Goal: Communication & Community: Answer question/provide support

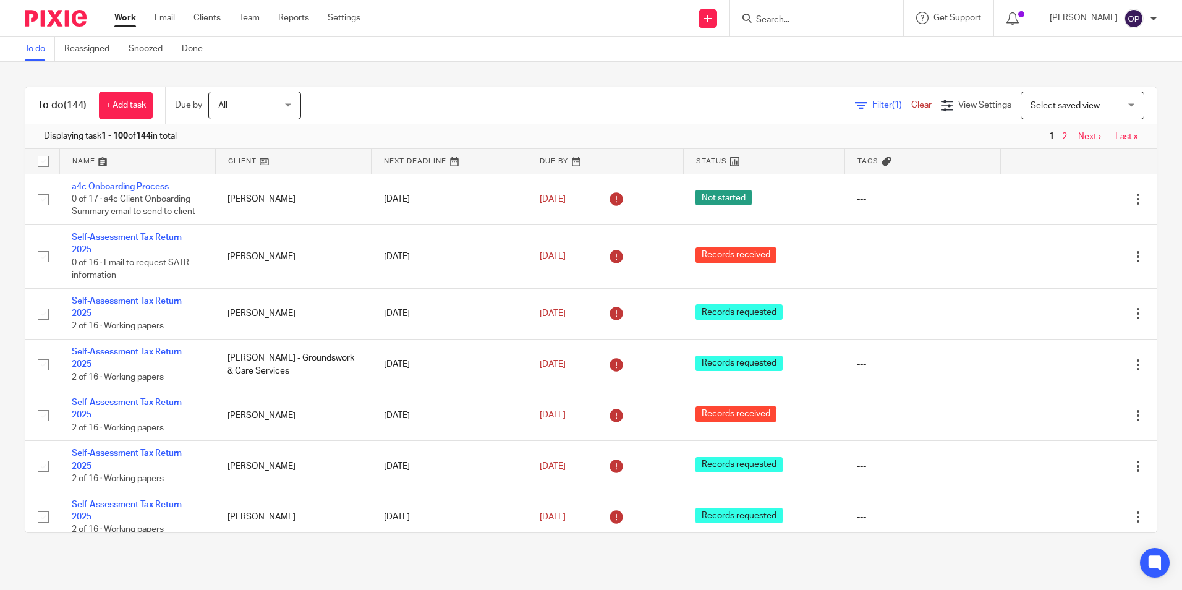
click at [809, 20] on input "Search" at bounding box center [810, 20] width 111 height 11
type input "mjp"
click at [817, 45] on link at bounding box center [845, 58] width 186 height 38
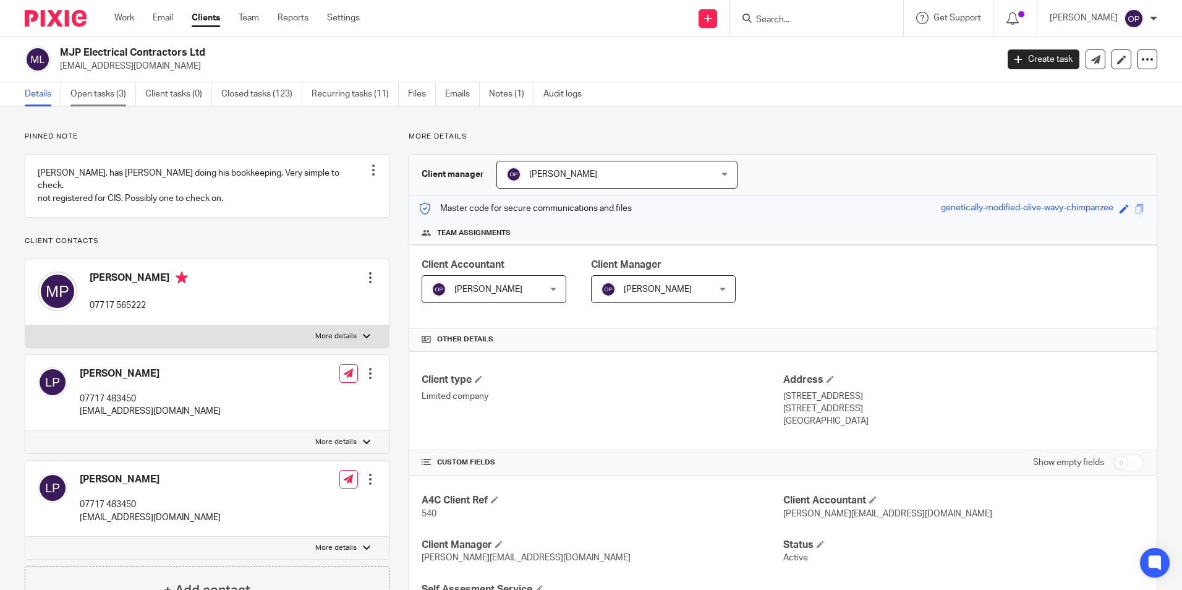
click at [108, 92] on link "Open tasks (3)" at bounding box center [103, 94] width 66 height 24
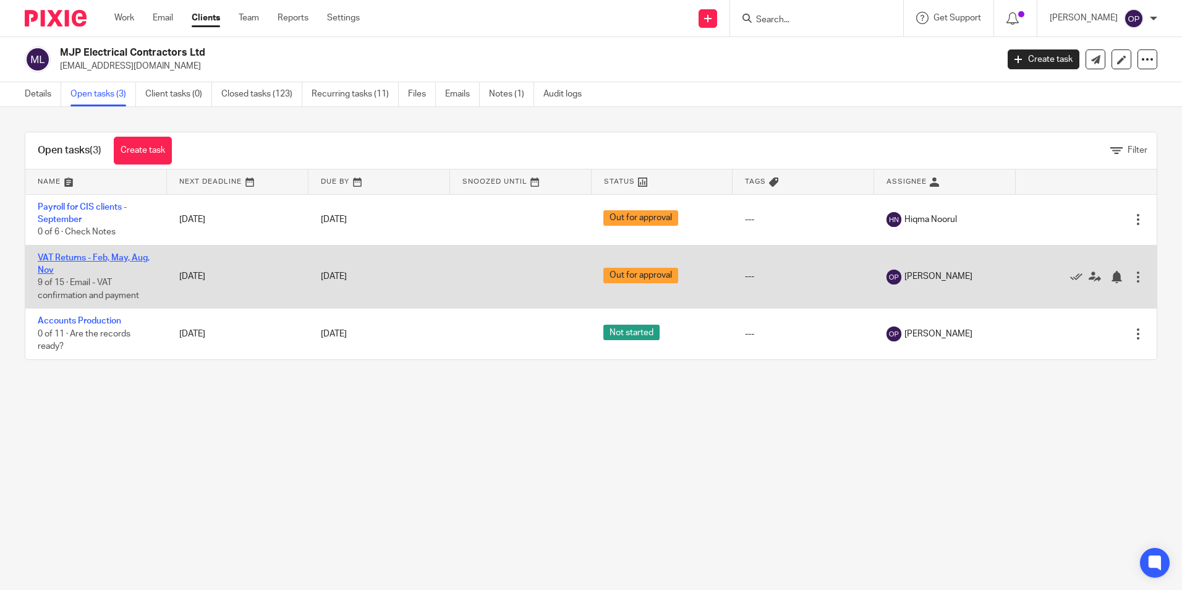
click at [114, 256] on link "VAT Returns - Feb, May, Aug, Nov" at bounding box center [94, 263] width 112 height 21
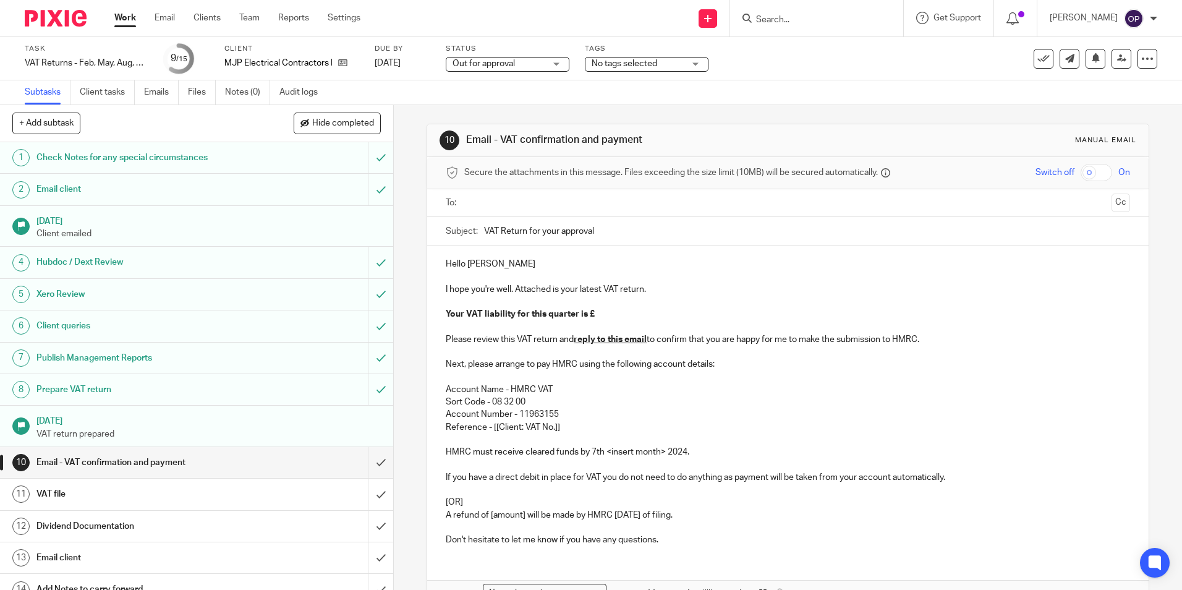
click at [528, 266] on p "Hello Mike" at bounding box center [788, 264] width 684 height 12
click at [492, 203] on input "text" at bounding box center [787, 203] width 637 height 14
click at [519, 275] on p at bounding box center [788, 279] width 684 height 12
click at [513, 265] on p "Hello Mike" at bounding box center [788, 266] width 684 height 12
click at [600, 316] on p "Your VAT liability for this quarter is £" at bounding box center [788, 316] width 684 height 12
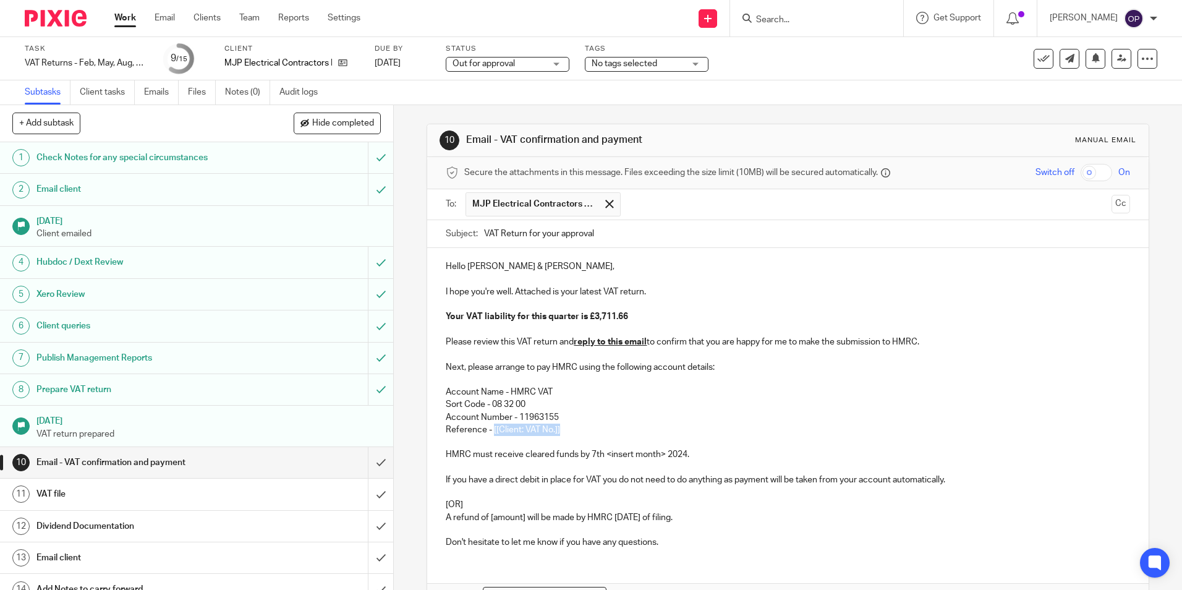
drag, startPoint x: 582, startPoint y: 430, endPoint x: 488, endPoint y: 435, distance: 93.5
click at [488, 435] on p "Reference - [[Client: VAT No.]]" at bounding box center [788, 430] width 684 height 12
drag, startPoint x: 734, startPoint y: 524, endPoint x: 425, endPoint y: 496, distance: 309.8
click at [427, 496] on div "Hello Mike & Lynne, I hope you're well. Attached is your latest VAT return. You…" at bounding box center [787, 403] width 721 height 310
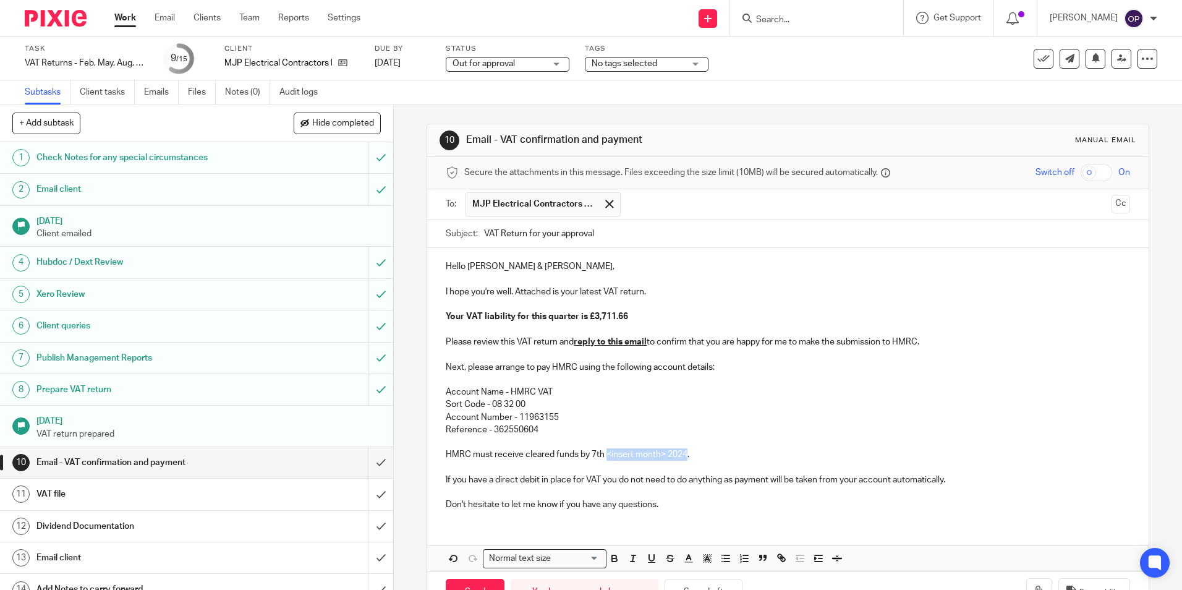
drag, startPoint x: 684, startPoint y: 455, endPoint x: 602, endPoint y: 461, distance: 81.8
click at [602, 461] on p "HMRC must receive cleared funds by 7th <insert month> 2024." at bounding box center [788, 454] width 684 height 12
click at [455, 561] on icon "button" at bounding box center [453, 558] width 11 height 11
click at [691, 437] on p at bounding box center [788, 442] width 684 height 12
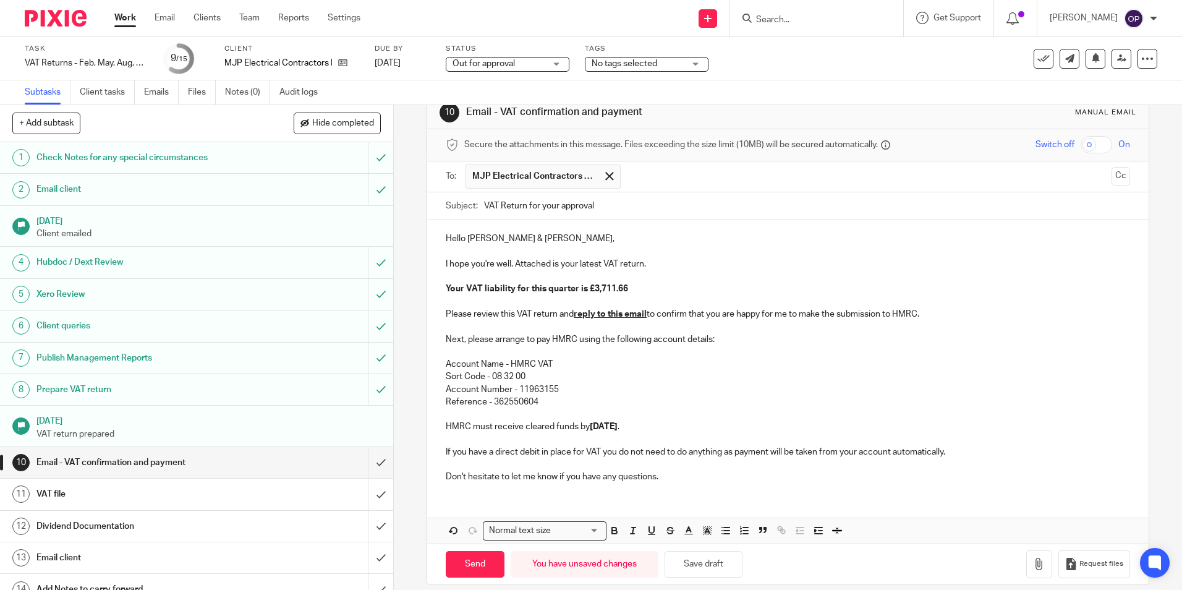
scroll to position [41, 0]
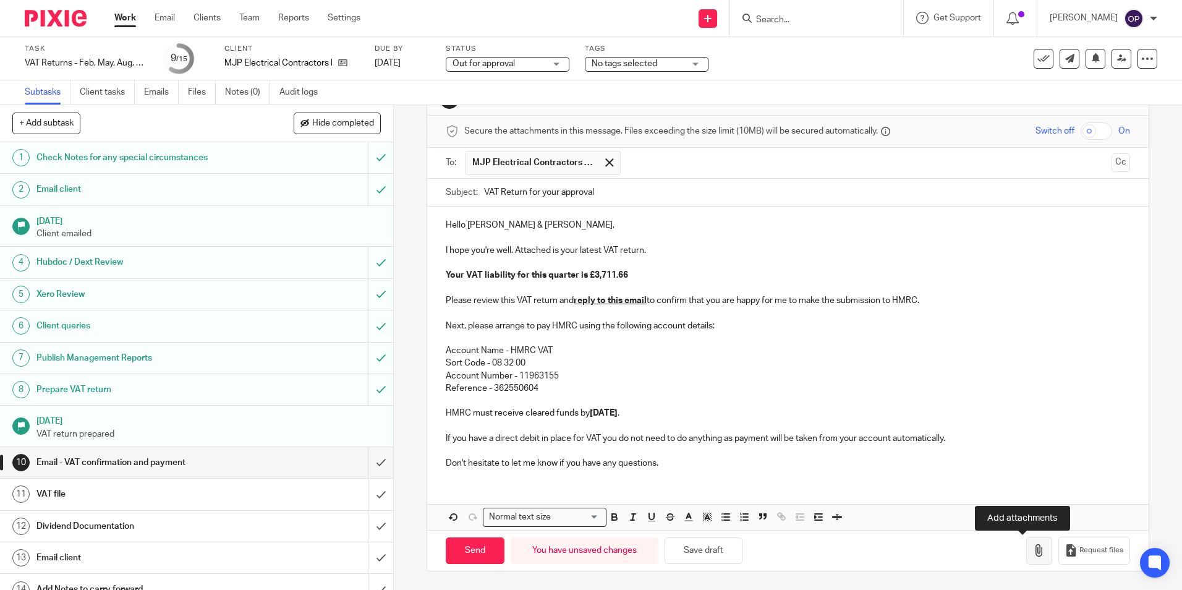
click at [1033, 551] on icon "button" at bounding box center [1039, 550] width 12 height 12
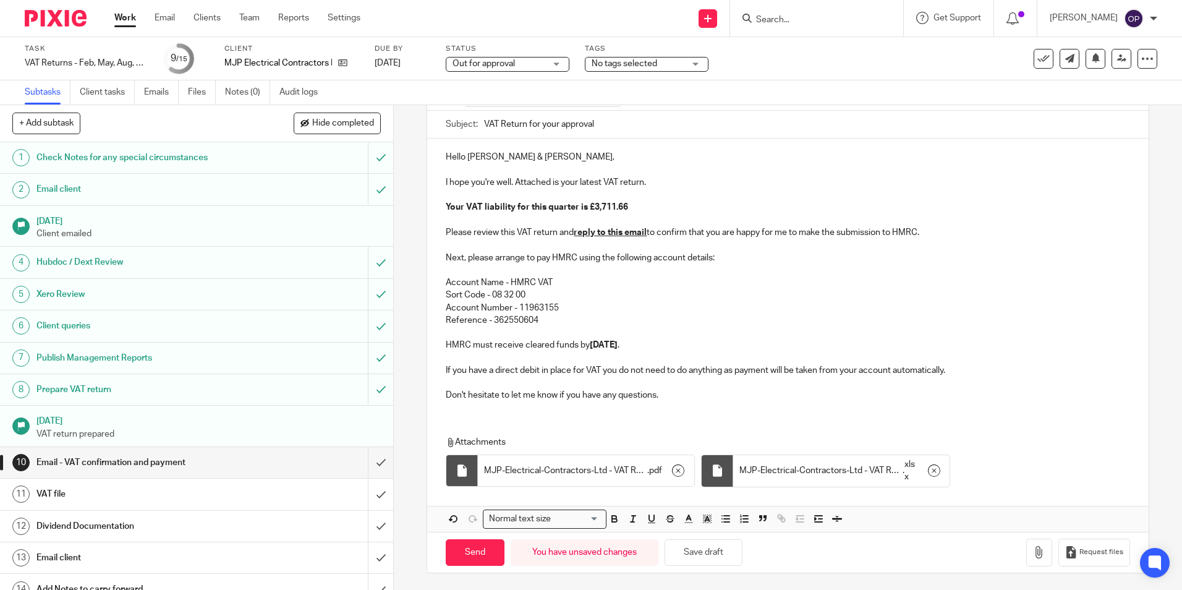
scroll to position [111, 0]
click at [492, 552] on input "Send" at bounding box center [475, 550] width 59 height 27
type input "Sent"
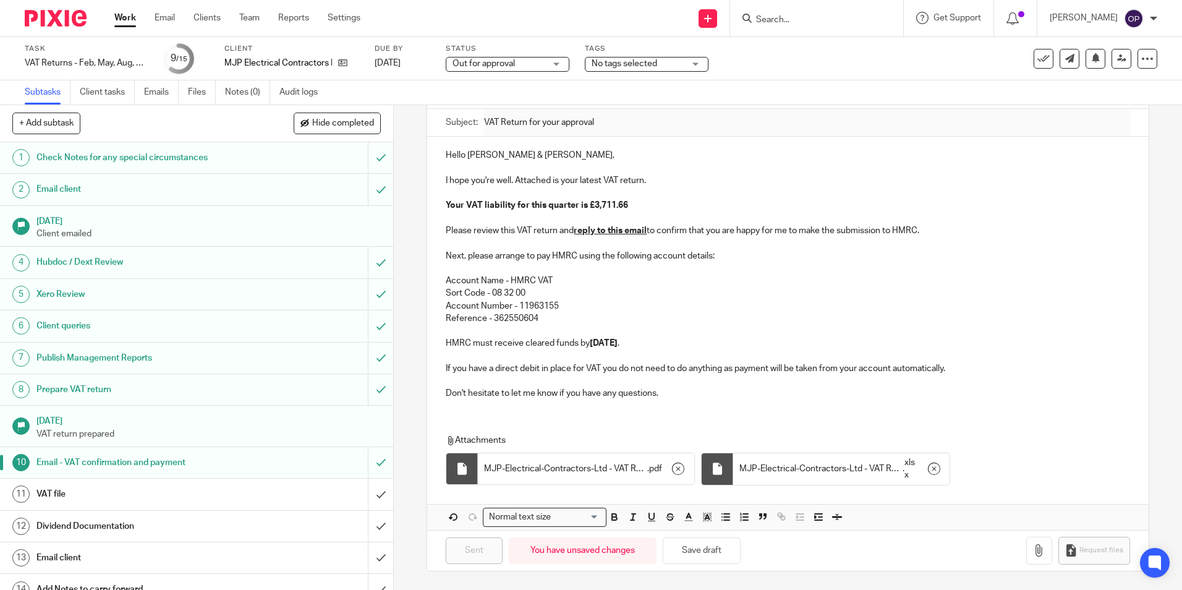
click at [1142, 301] on div "10 Email - VAT confirmation and payment Manual email Secure the attachments in …" at bounding box center [788, 347] width 788 height 485
